Goal: Transaction & Acquisition: Subscribe to service/newsletter

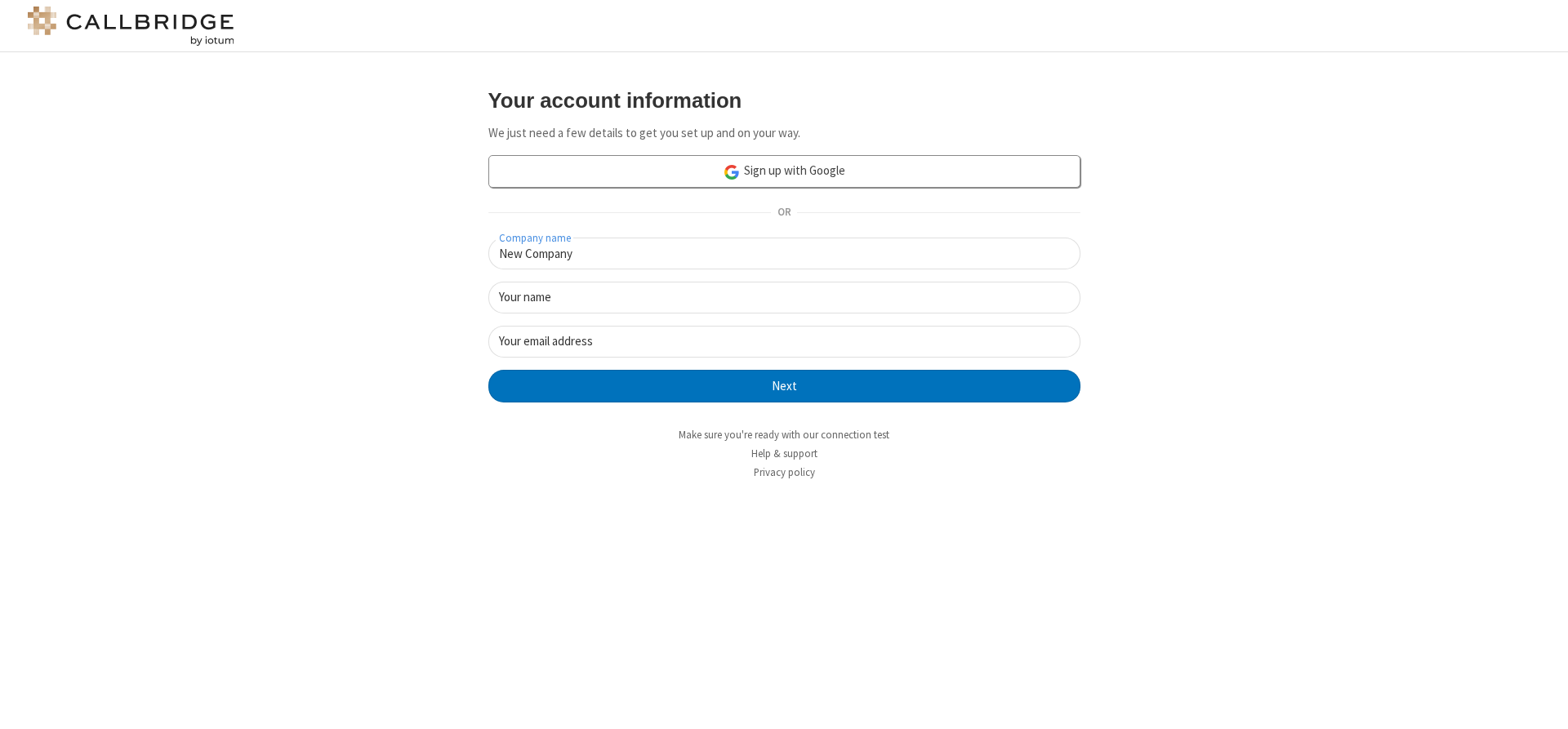
type input "New Company"
type input "New User"
type input "newUser@newUser."
click button "Next" at bounding box center [784, 386] width 592 height 33
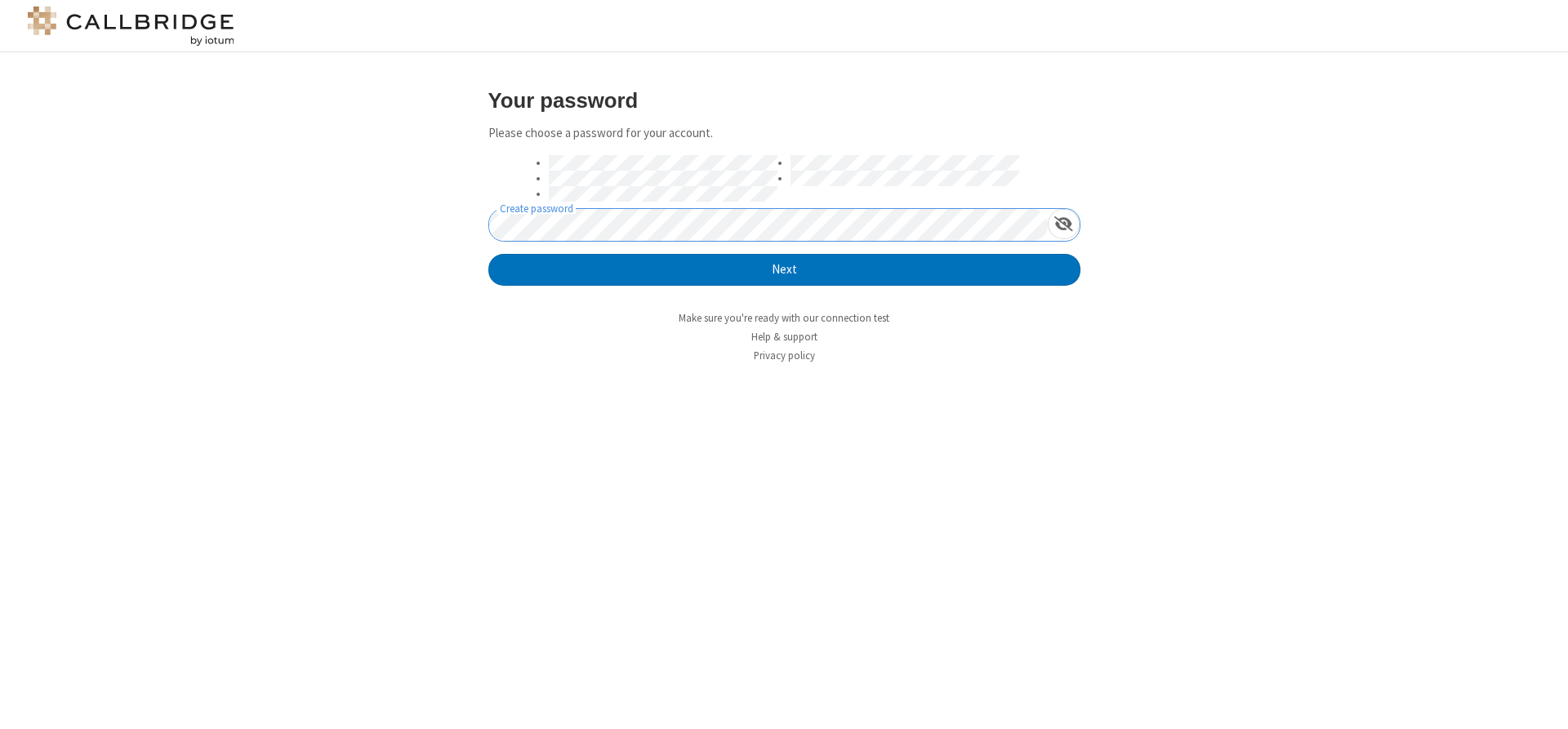
click button "Next" at bounding box center [784, 270] width 592 height 33
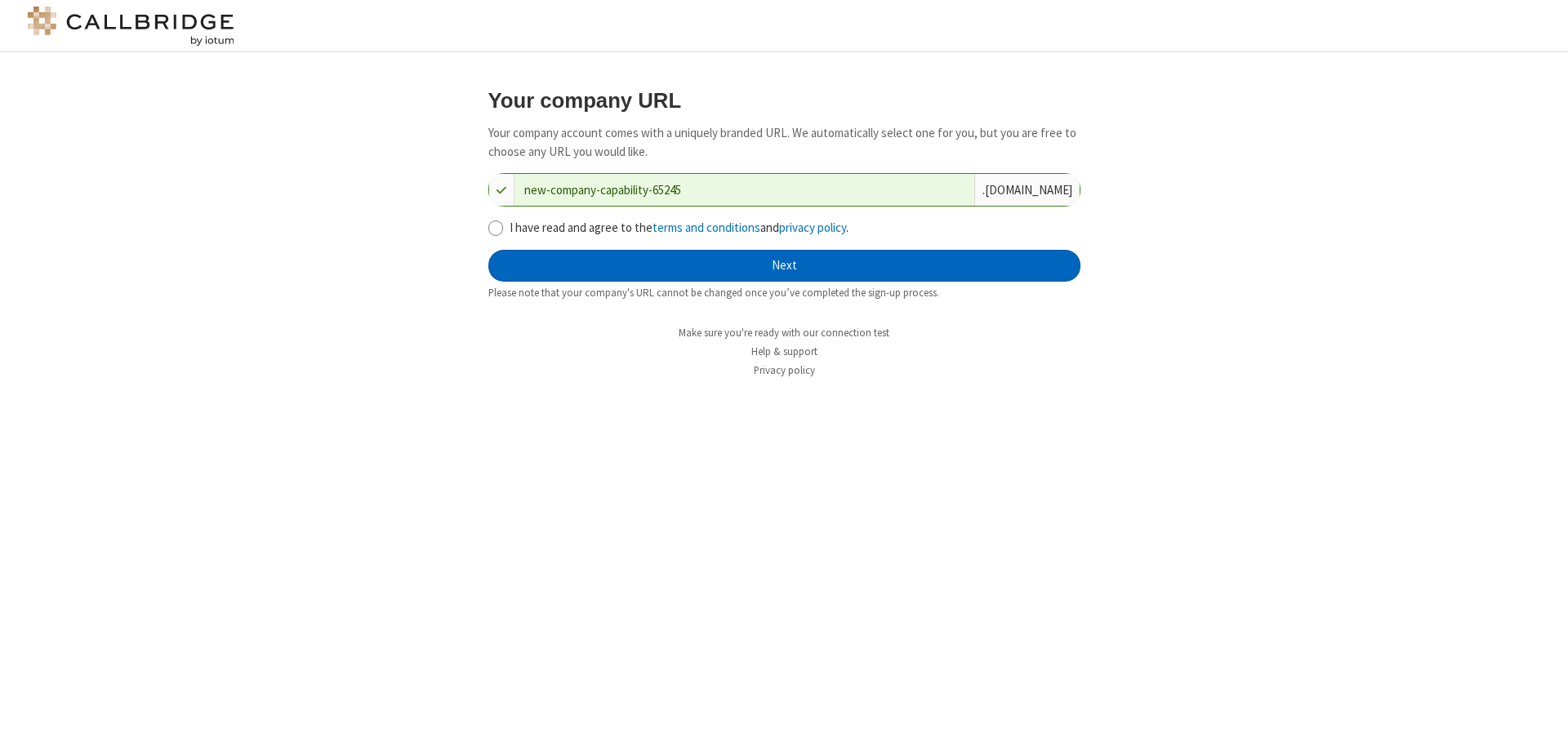
click at [784, 265] on button "Next" at bounding box center [784, 266] width 592 height 33
